Goal: Task Accomplishment & Management: Use online tool/utility

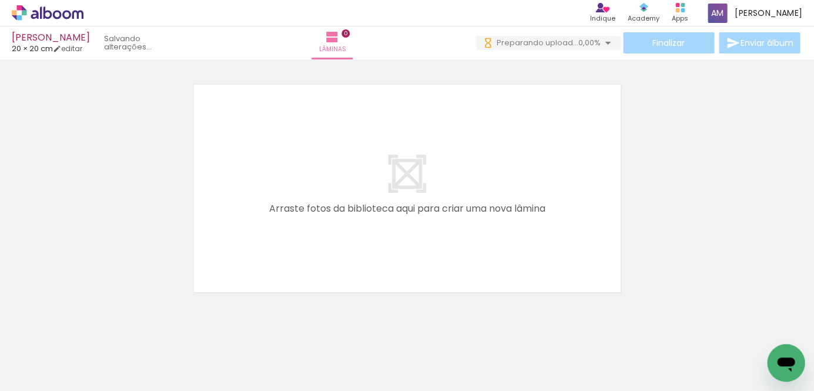
scroll to position [0, 1950]
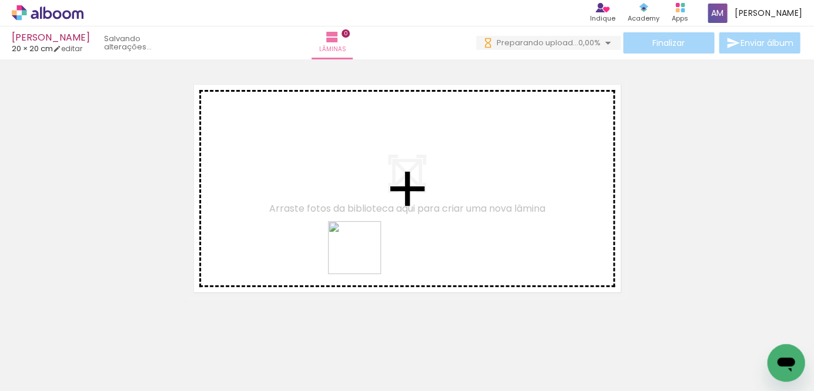
drag, startPoint x: 477, startPoint y: 358, endPoint x: 303, endPoint y: 203, distance: 233.1
click at [303, 203] on quentale-workspace at bounding box center [407, 195] width 814 height 391
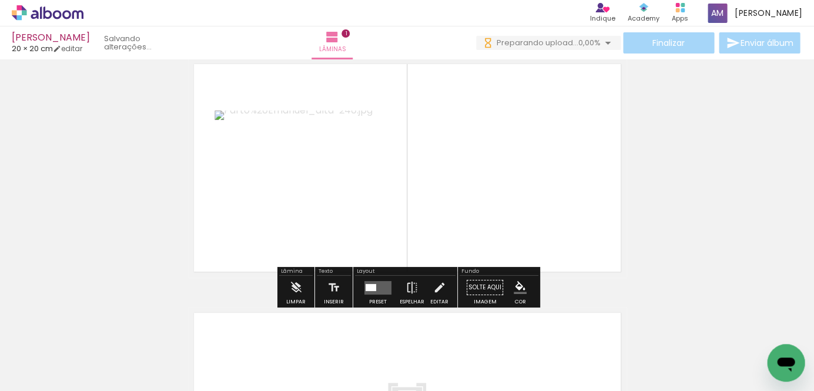
scroll to position [36, 0]
click at [376, 287] on quentale-layouter at bounding box center [377, 287] width 27 height 14
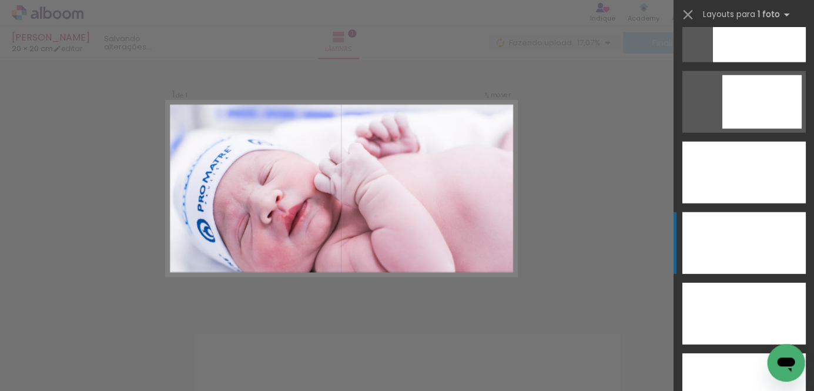
scroll to position [3257, 0]
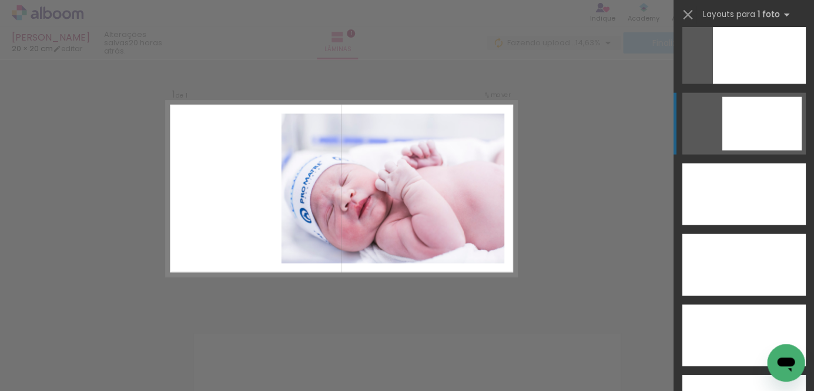
click at [754, 124] on div at bounding box center [761, 123] width 79 height 53
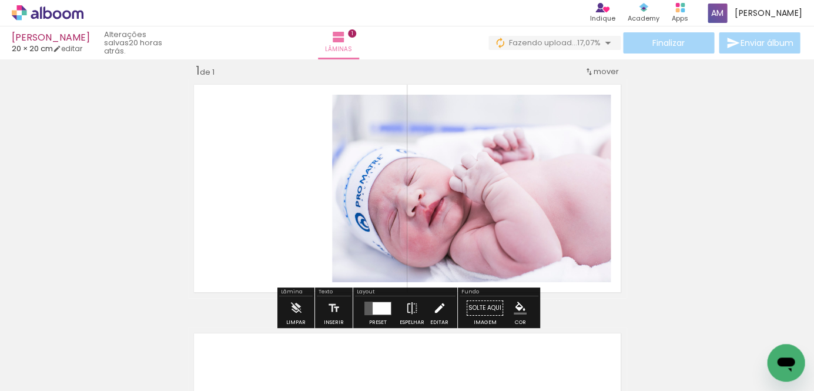
click at [434, 310] on iron-icon at bounding box center [438, 308] width 13 height 24
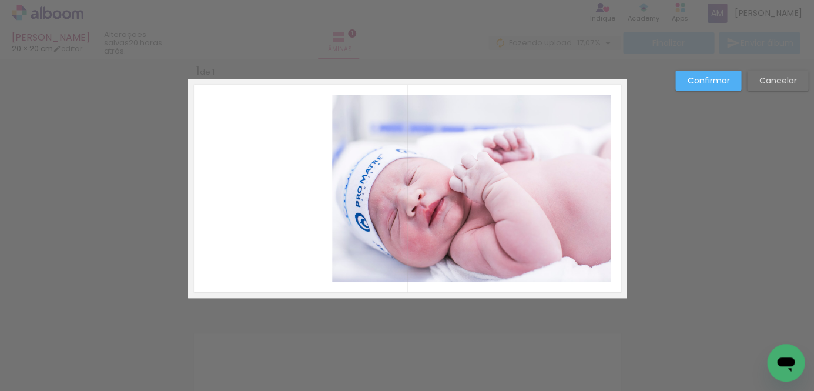
click at [464, 231] on quentale-photo at bounding box center [471, 188] width 279 height 187
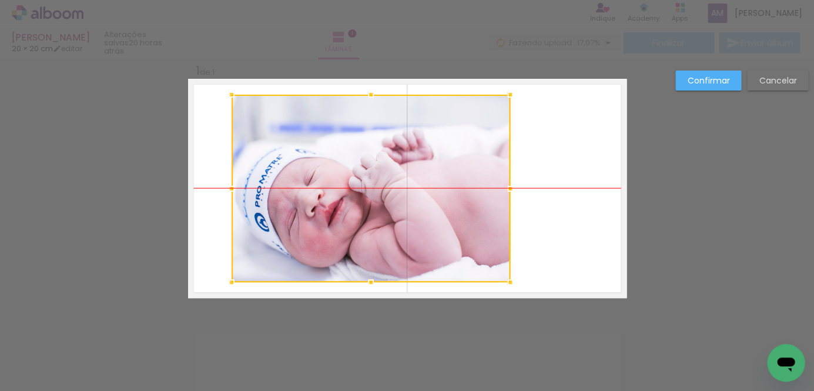
drag, startPoint x: 475, startPoint y: 226, endPoint x: 374, endPoint y: 226, distance: 100.5
click at [374, 226] on div at bounding box center [371, 188] width 279 height 187
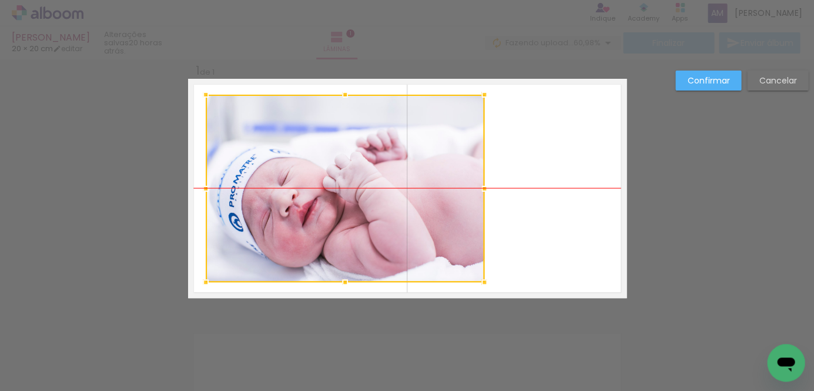
drag, startPoint x: 363, startPoint y: 203, endPoint x: 337, endPoint y: 204, distance: 25.9
click at [337, 204] on div at bounding box center [345, 188] width 279 height 187
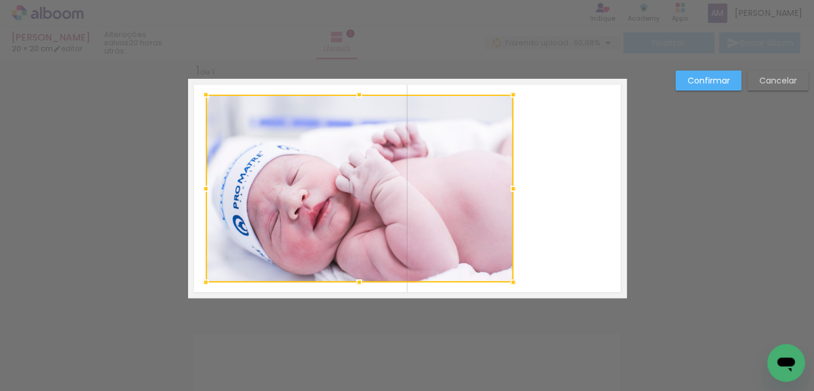
drag, startPoint x: 484, startPoint y: 187, endPoint x: 512, endPoint y: 189, distance: 28.8
click at [512, 189] on div at bounding box center [513, 189] width 24 height 24
click at [558, 214] on quentale-layouter at bounding box center [407, 188] width 438 height 219
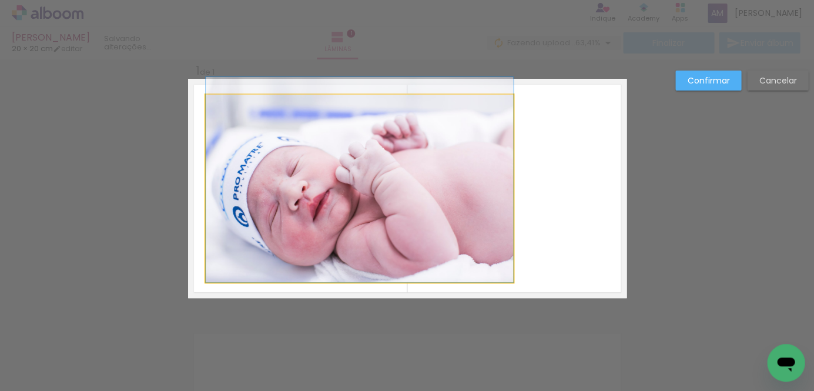
drag, startPoint x: 454, startPoint y: 223, endPoint x: 451, endPoint y: 214, distance: 9.3
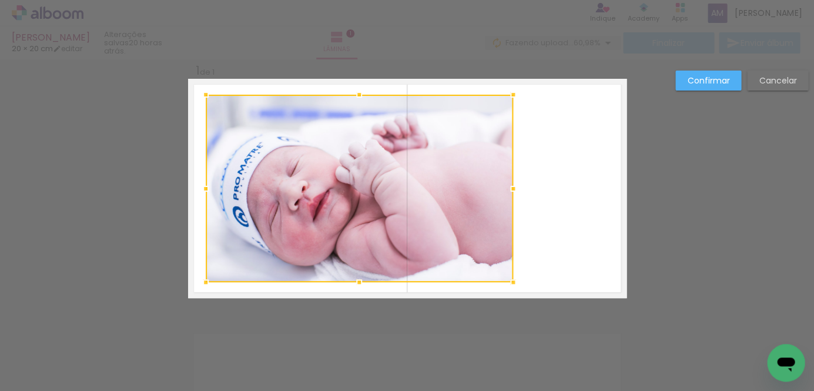
click at [576, 227] on quentale-layouter at bounding box center [407, 188] width 438 height 219
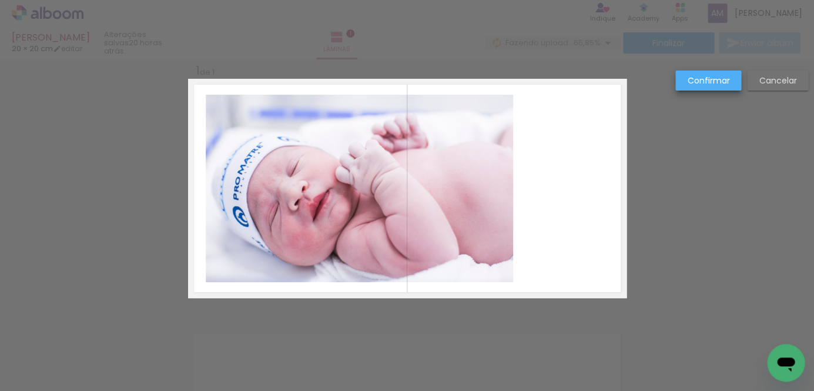
click at [0, 0] on slot "Confirmar" at bounding box center [0, 0] width 0 height 0
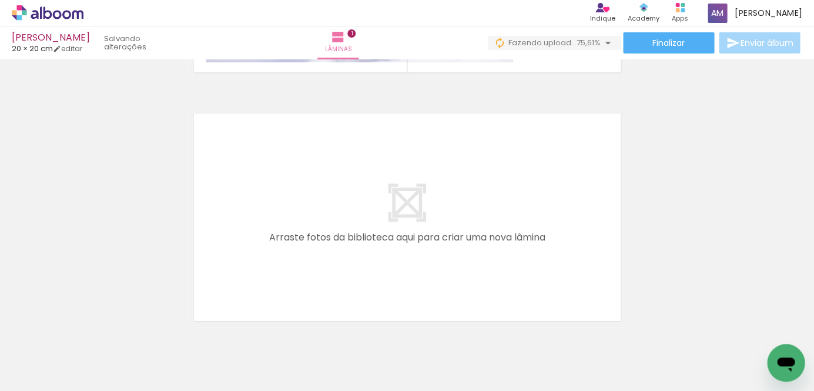
scroll to position [0, 0]
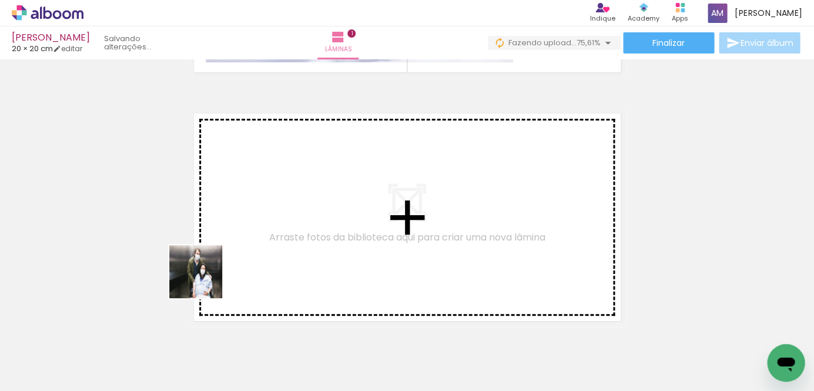
drag, startPoint x: 126, startPoint y: 354, endPoint x: 223, endPoint y: 263, distance: 133.0
click at [223, 263] on quentale-workspace at bounding box center [407, 195] width 814 height 391
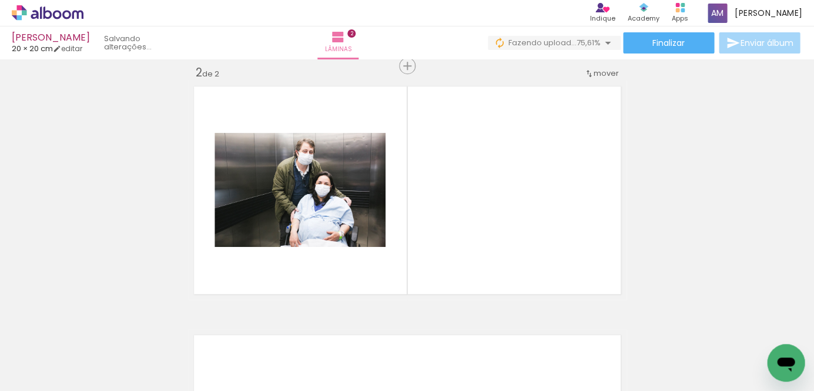
scroll to position [264, 0]
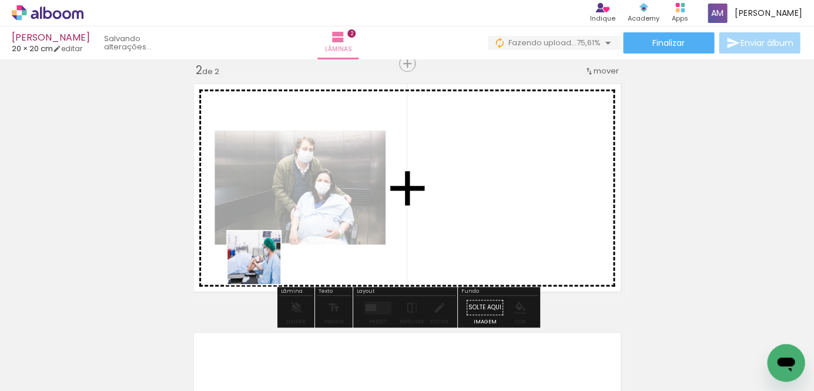
drag, startPoint x: 192, startPoint y: 345, endPoint x: 265, endPoint y: 264, distance: 109.4
click at [265, 264] on quentale-workspace at bounding box center [407, 195] width 814 height 391
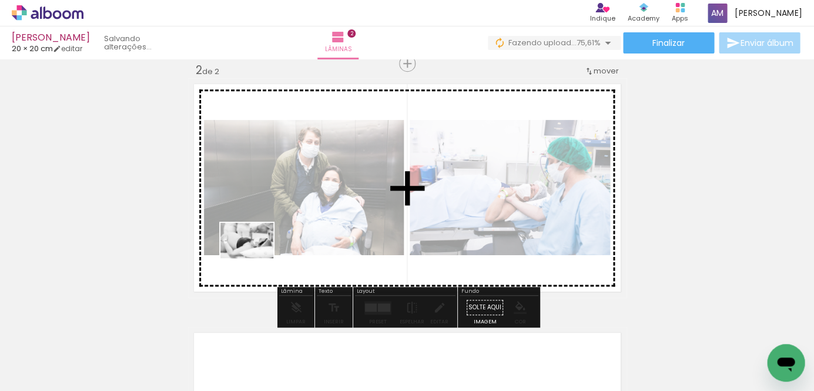
drag, startPoint x: 250, startPoint y: 348, endPoint x: 256, endPoint y: 257, distance: 91.2
click at [256, 257] on quentale-workspace at bounding box center [407, 195] width 814 height 391
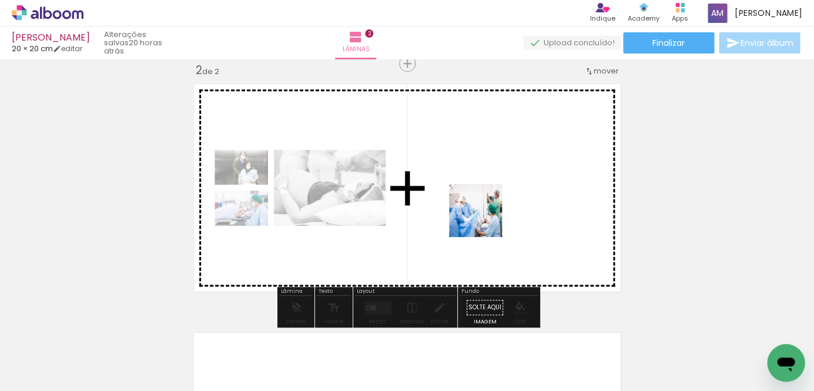
drag, startPoint x: 316, startPoint y: 356, endPoint x: 484, endPoint y: 216, distance: 217.8
click at [484, 216] on quentale-workspace at bounding box center [407, 195] width 814 height 391
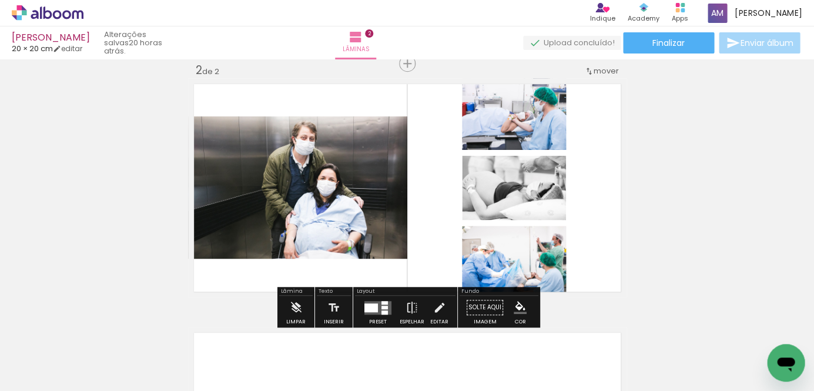
click at [370, 309] on div at bounding box center [371, 307] width 14 height 9
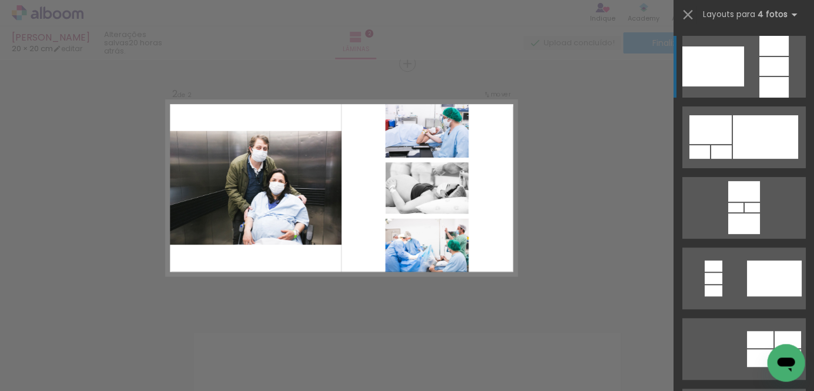
scroll to position [263, 0]
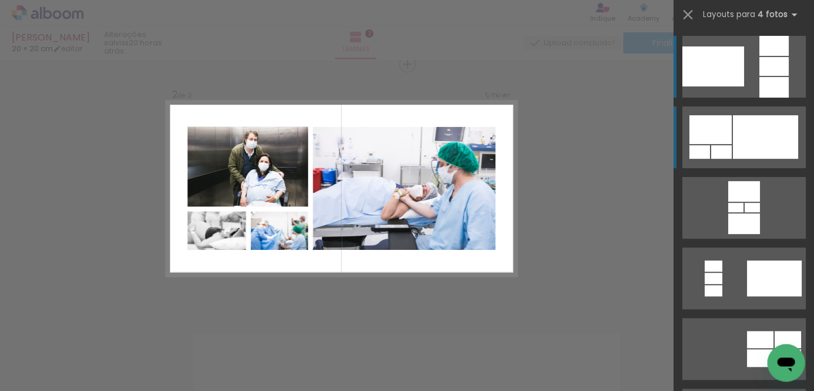
click at [699, 131] on div at bounding box center [710, 129] width 42 height 29
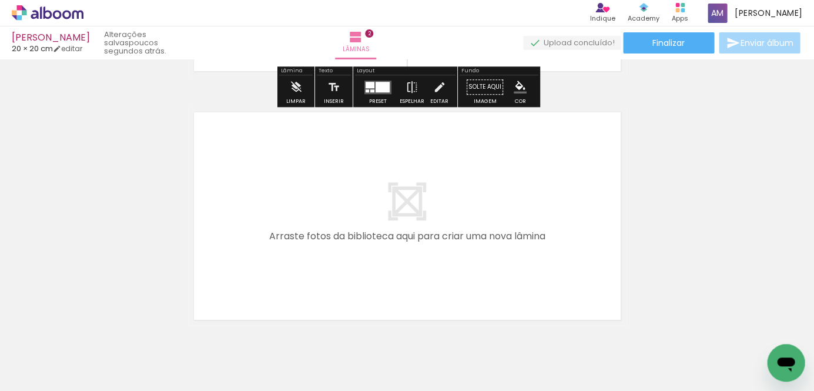
scroll to position [485, 0]
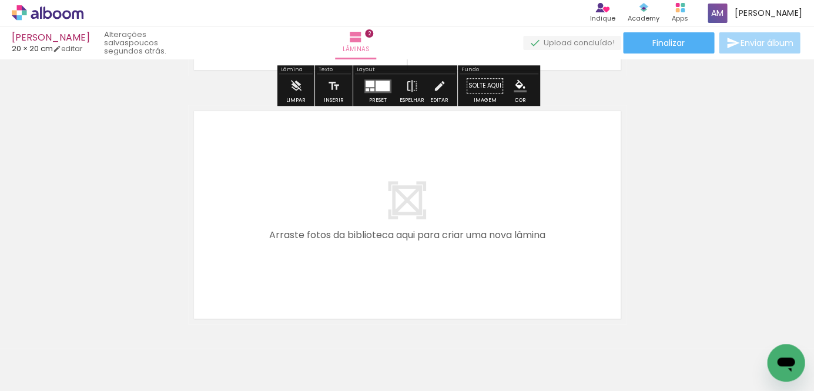
drag, startPoint x: 381, startPoint y: 351, endPoint x: 337, endPoint y: 277, distance: 87.0
click at [337, 277] on quentale-workspace at bounding box center [407, 195] width 814 height 391
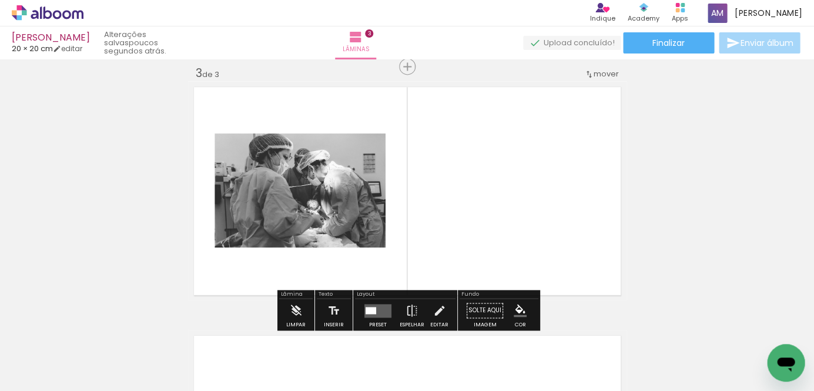
scroll to position [512, 0]
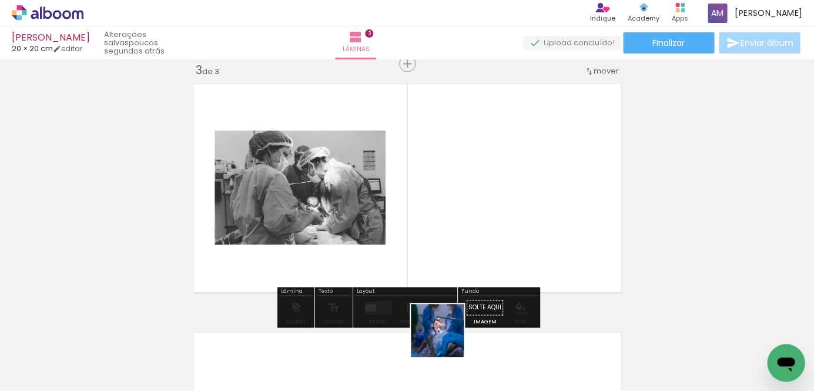
drag, startPoint x: 446, startPoint y: 352, endPoint x: 445, endPoint y: 249, distance: 102.8
click at [445, 249] on quentale-workspace at bounding box center [407, 195] width 814 height 391
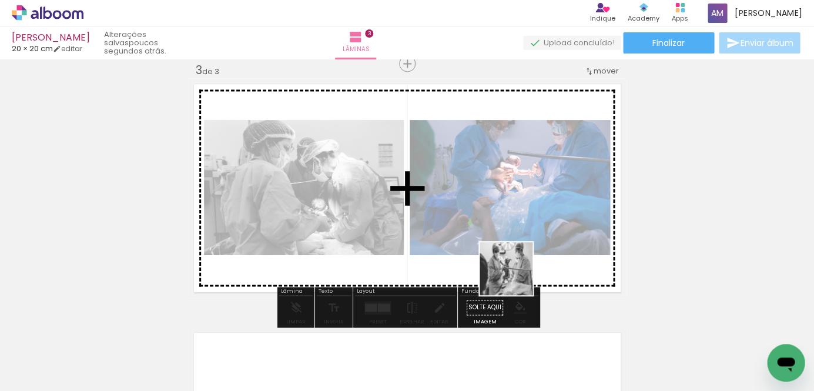
drag, startPoint x: 515, startPoint y: 364, endPoint x: 515, endPoint y: 270, distance: 94.6
click at [515, 270] on quentale-workspace at bounding box center [407, 195] width 814 height 391
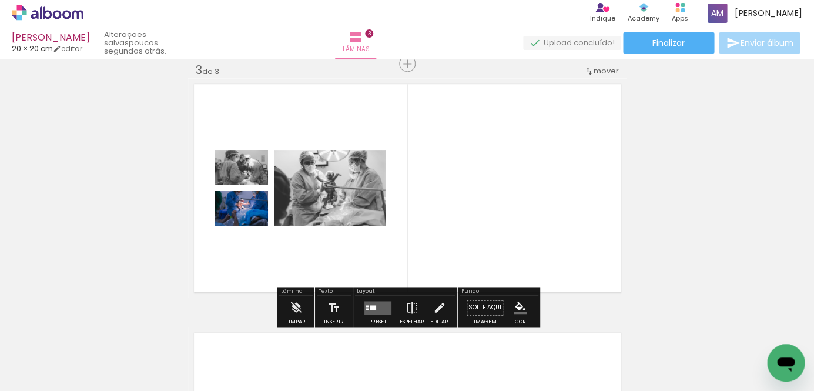
click at [370, 306] on div at bounding box center [373, 306] width 6 height 5
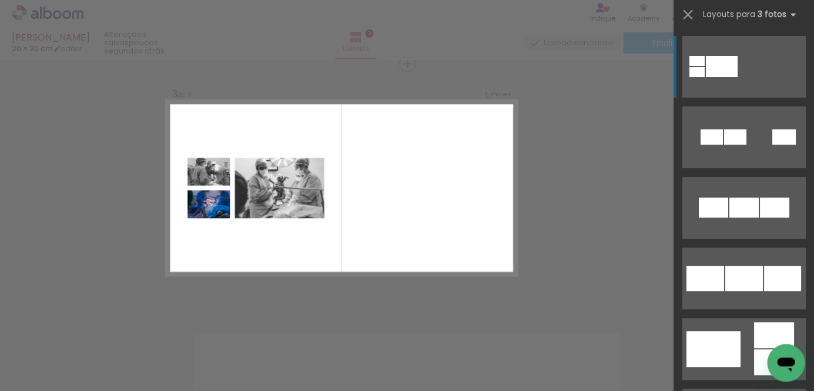
scroll to position [512, 0]
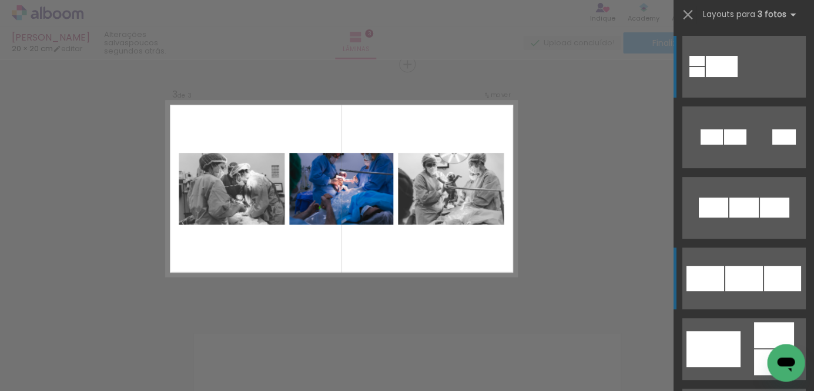
click at [739, 271] on div at bounding box center [744, 278] width 38 height 25
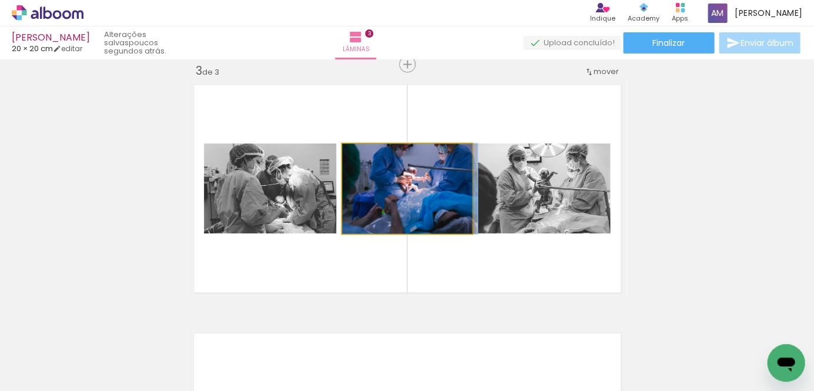
click at [427, 209] on quentale-photo at bounding box center [407, 188] width 130 height 90
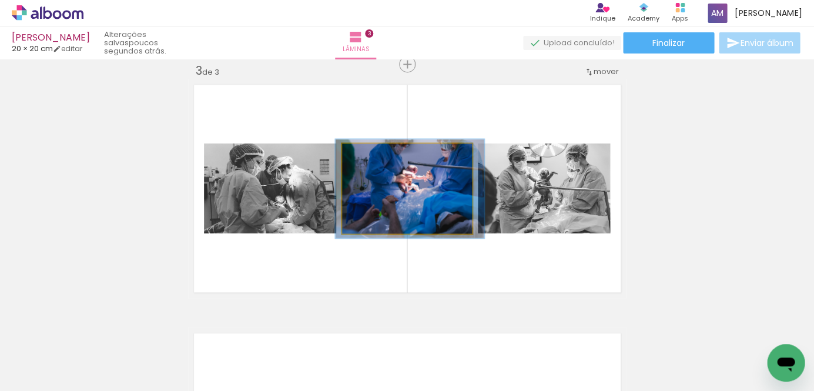
click at [372, 157] on div at bounding box center [373, 155] width 11 height 11
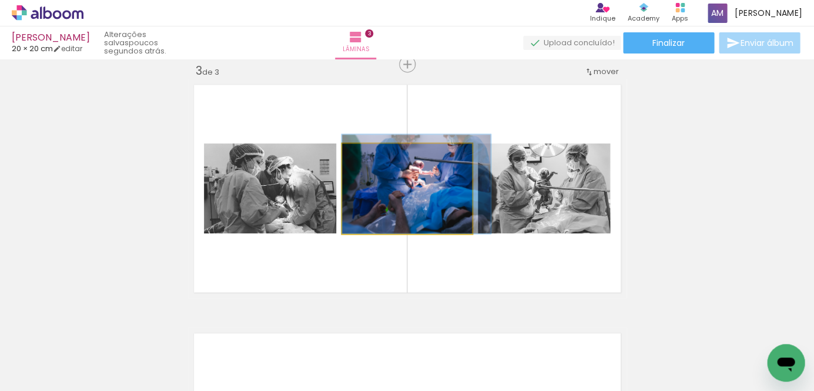
drag, startPoint x: 418, startPoint y: 196, endPoint x: 430, endPoint y: 186, distance: 15.8
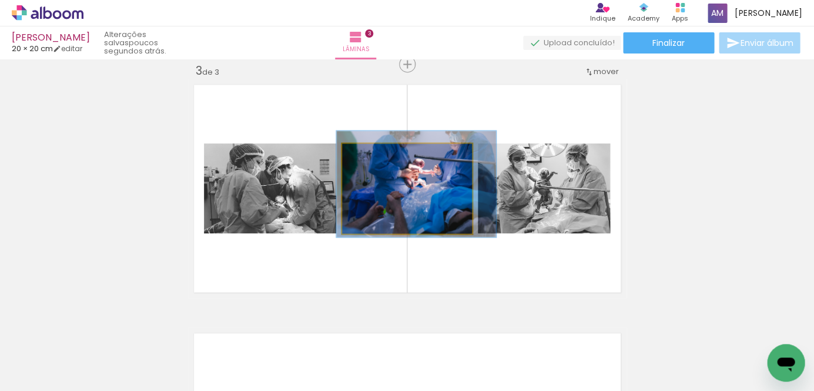
type paper-slider "118"
click at [376, 156] on div at bounding box center [378, 155] width 11 height 11
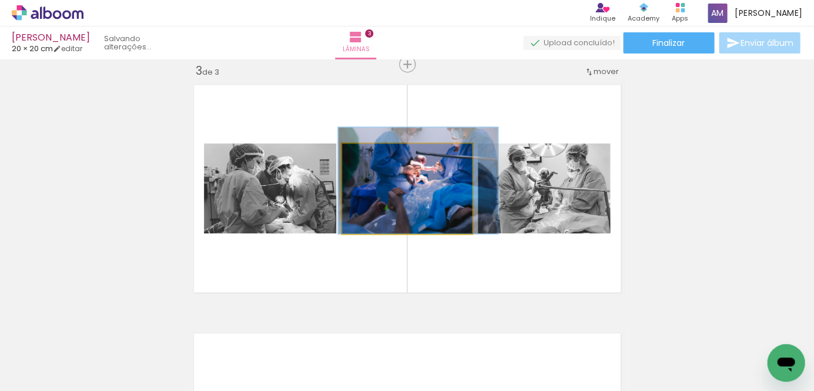
drag, startPoint x: 427, startPoint y: 205, endPoint x: 429, endPoint y: 196, distance: 9.6
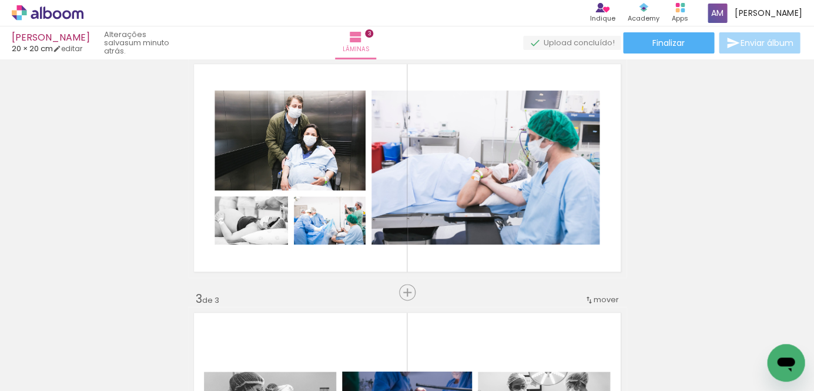
scroll to position [280, 0]
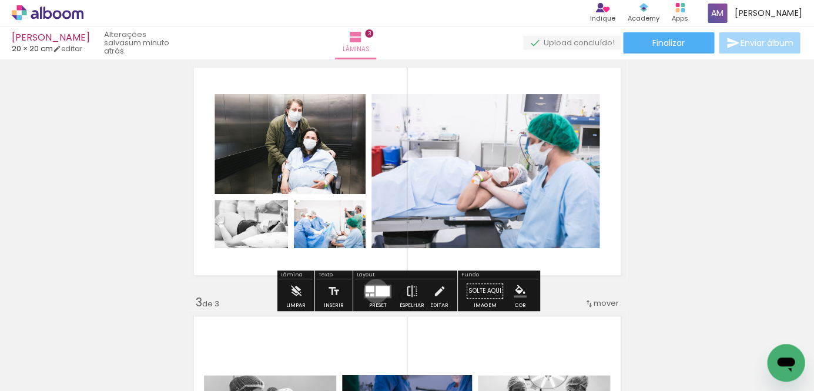
click at [375, 291] on div at bounding box center [382, 290] width 14 height 11
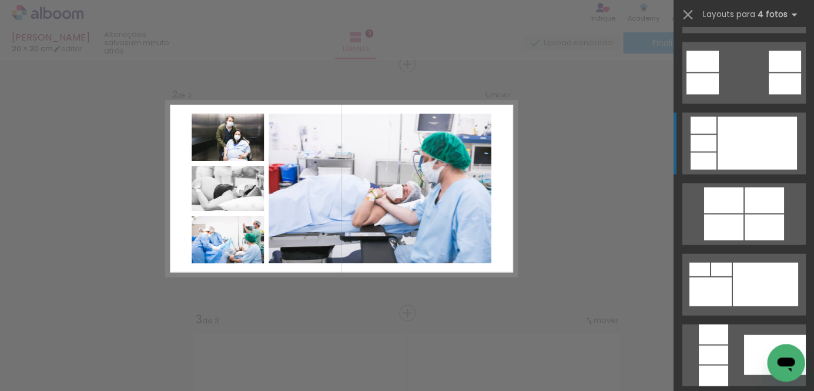
scroll to position [532, 0]
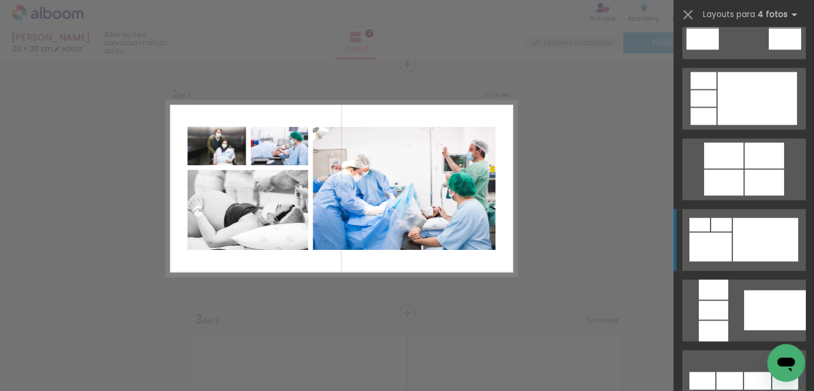
click at [763, 226] on div at bounding box center [764, 238] width 65 height 43
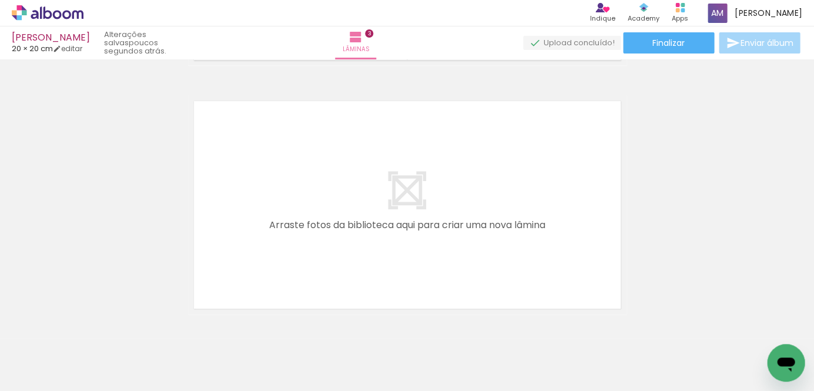
scroll to position [753, 0]
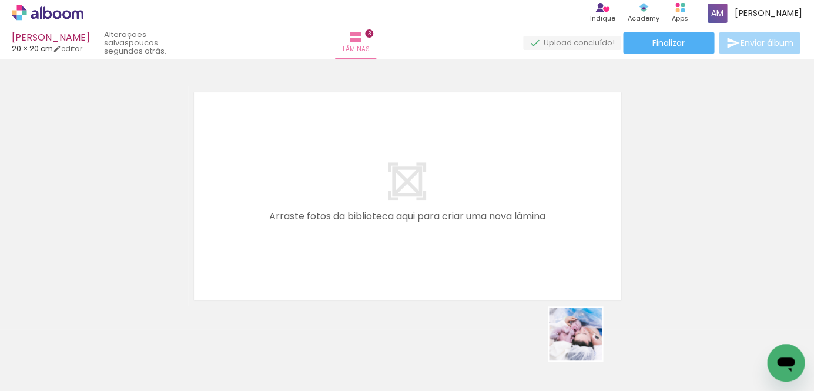
drag, startPoint x: 588, startPoint y: 344, endPoint x: 481, endPoint y: 289, distance: 120.1
click at [481, 289] on quentale-workspace at bounding box center [407, 195] width 814 height 391
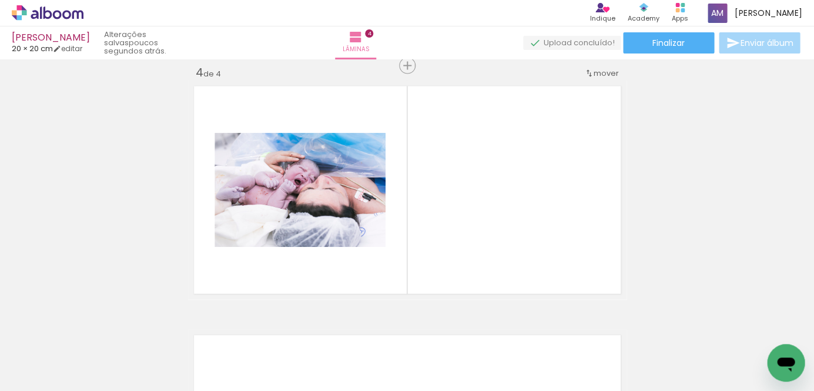
scroll to position [760, 0]
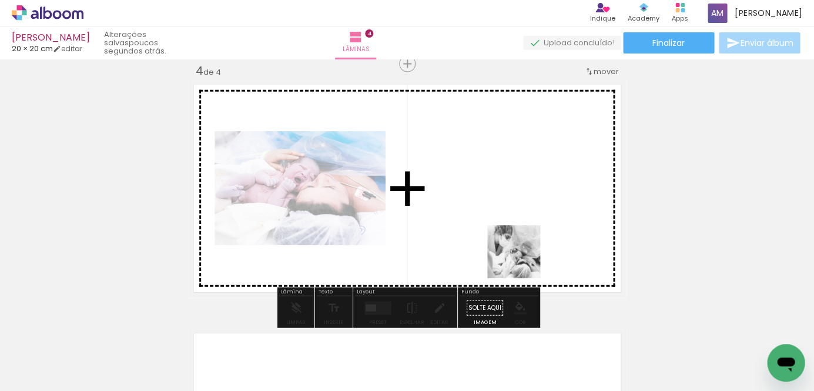
drag, startPoint x: 650, startPoint y: 358, endPoint x: 518, endPoint y: 257, distance: 166.8
click at [518, 257] on quentale-workspace at bounding box center [407, 195] width 814 height 391
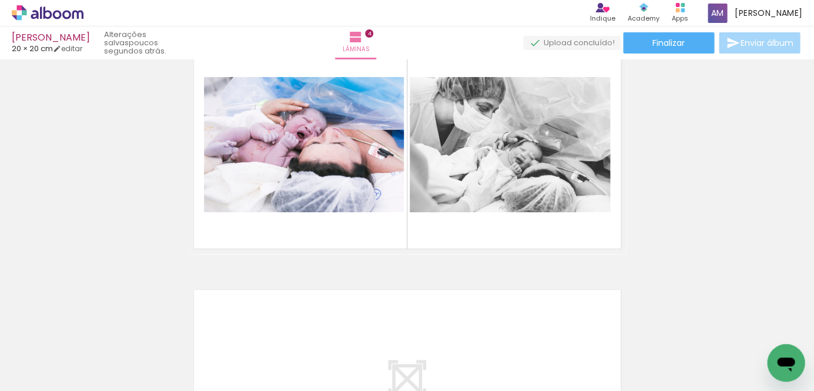
scroll to position [802, 0]
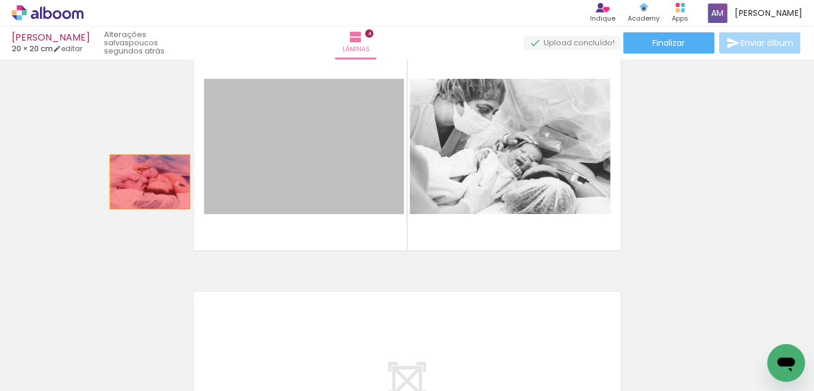
drag, startPoint x: 301, startPoint y: 169, endPoint x: 149, endPoint y: 182, distance: 152.7
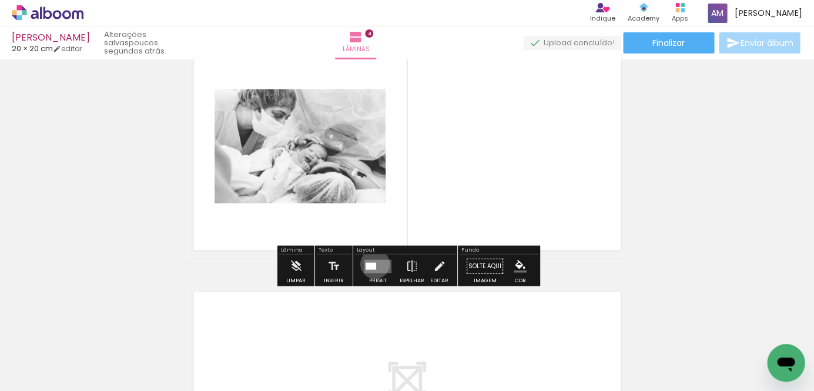
click at [372, 264] on div at bounding box center [371, 265] width 11 height 7
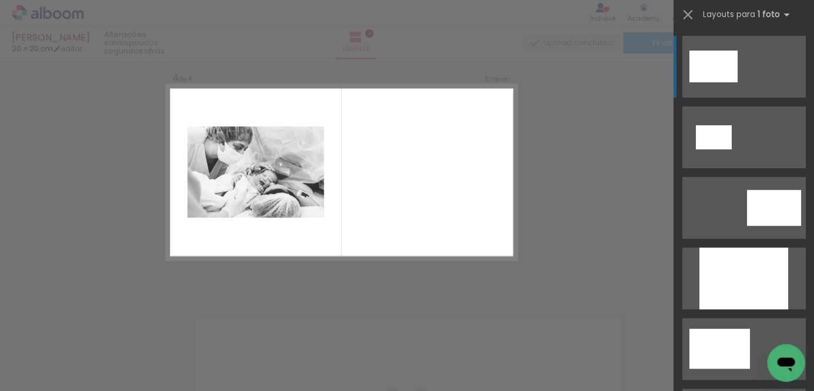
scroll to position [760, 0]
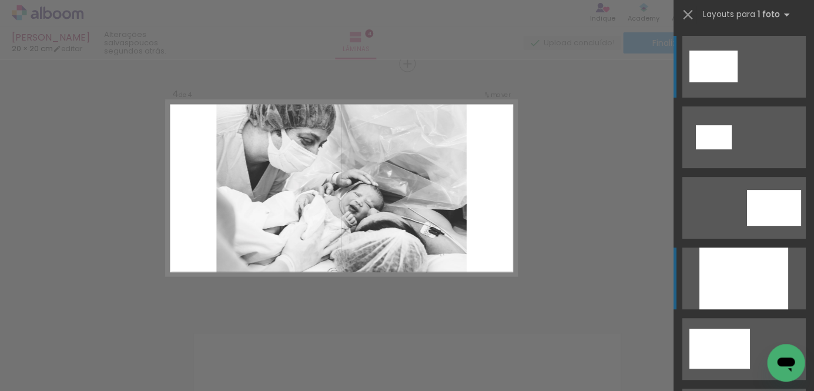
click at [737, 274] on div at bounding box center [743, 278] width 89 height 62
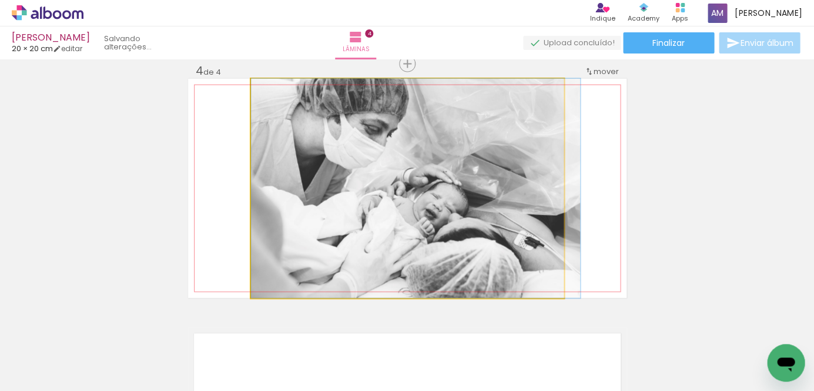
drag, startPoint x: 501, startPoint y: 246, endPoint x: 517, endPoint y: 243, distance: 16.0
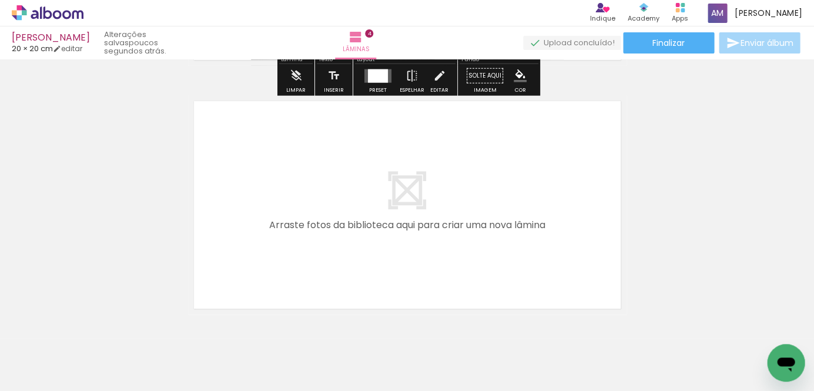
scroll to position [1002, 0]
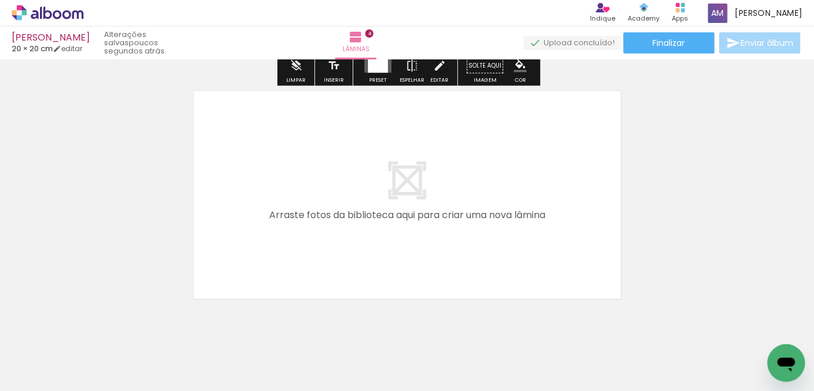
drag, startPoint x: 596, startPoint y: 341, endPoint x: 475, endPoint y: 274, distance: 138.6
click at [475, 274] on quentale-workspace at bounding box center [407, 195] width 814 height 391
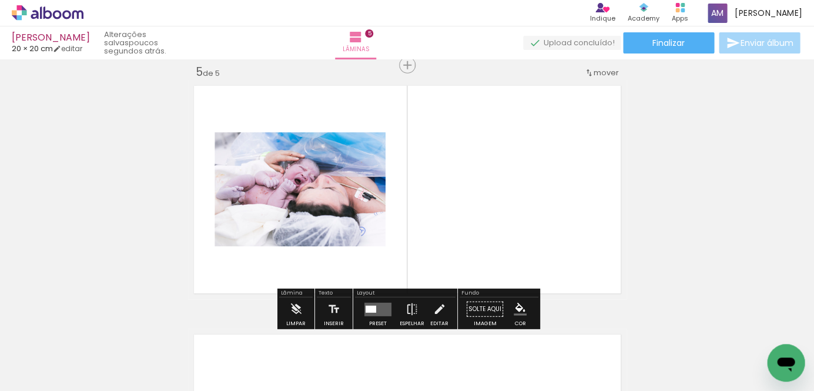
scroll to position [1010, 0]
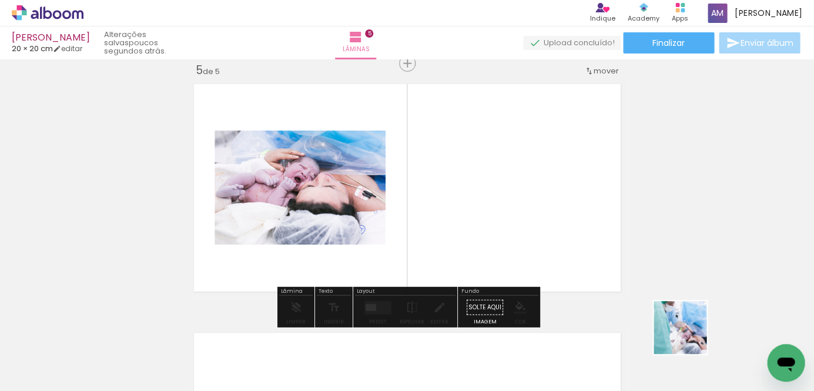
drag, startPoint x: 705, startPoint y: 344, endPoint x: 484, endPoint y: 226, distance: 250.8
click at [484, 226] on quentale-workspace at bounding box center [407, 195] width 814 height 391
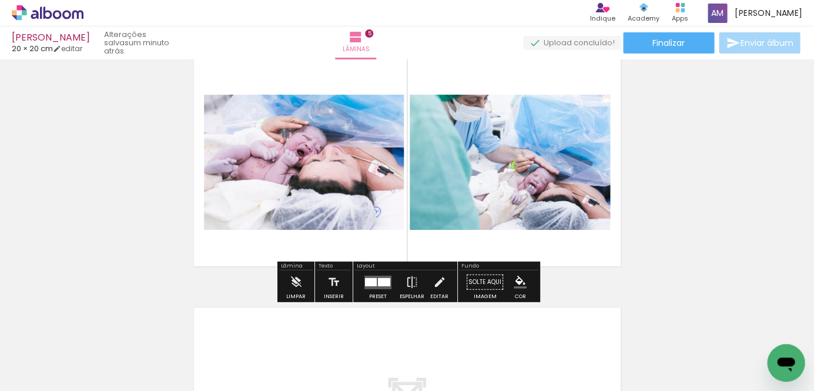
scroll to position [1055, 0]
